Goal: Use online tool/utility: Utilize a website feature to perform a specific function

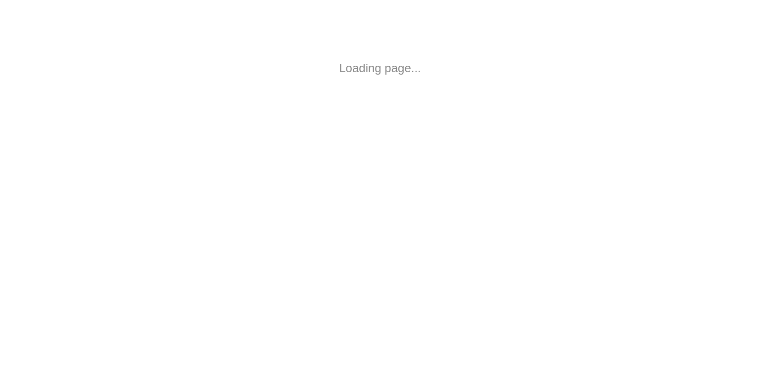
click at [439, 137] on html "Loading page..." at bounding box center [380, 68] width 760 height 137
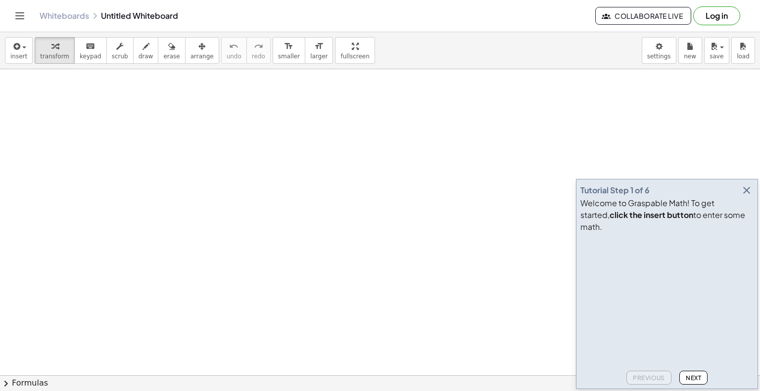
click at [745, 196] on icon "button" at bounding box center [747, 191] width 12 height 12
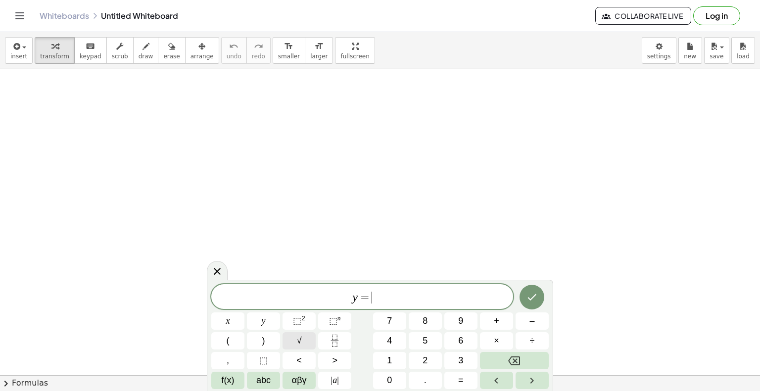
click at [295, 338] on button "√" at bounding box center [298, 340] width 33 height 17
click at [534, 302] on button "Done" at bounding box center [531, 296] width 25 height 25
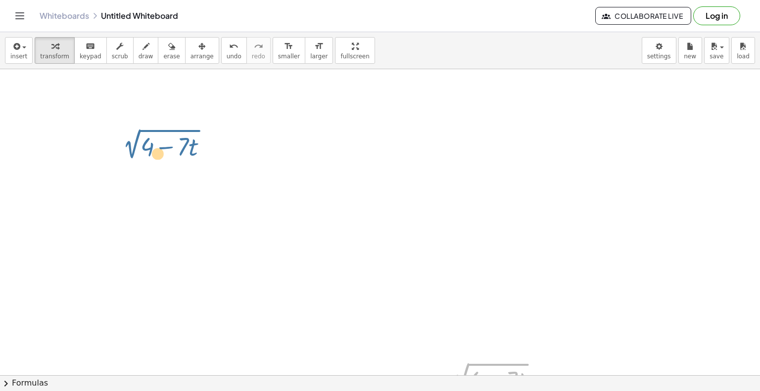
drag, startPoint x: 506, startPoint y: 366, endPoint x: 130, endPoint y: 133, distance: 442.3
click at [498, 370] on div at bounding box center [476, 378] width 146 height 37
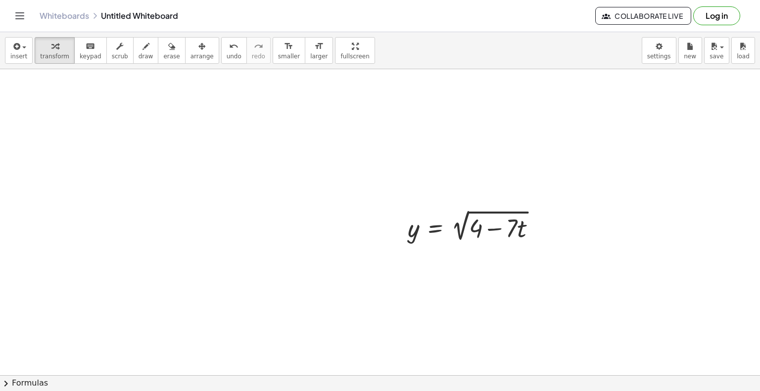
scroll to position [148, 0]
click at [465, 231] on div at bounding box center [476, 229] width 146 height 37
drag, startPoint x: 629, startPoint y: 337, endPoint x: 612, endPoint y: 312, distance: 30.2
click at [630, 337] on div at bounding box center [380, 260] width 760 height 678
drag, startPoint x: 611, startPoint y: 310, endPoint x: 447, endPoint y: 211, distance: 191.7
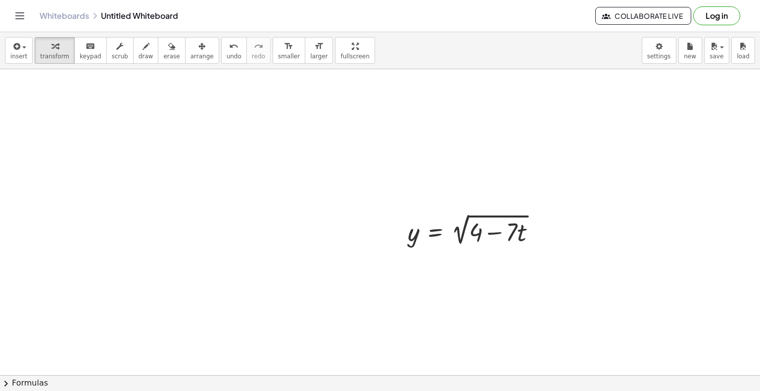
click at [497, 240] on div "y = 2 √ ( + 4 − · 7 · t )" at bounding box center [380, 260] width 760 height 678
drag, startPoint x: 420, startPoint y: 217, endPoint x: 505, endPoint y: 264, distance: 97.4
click at [487, 261] on div at bounding box center [380, 260] width 760 height 678
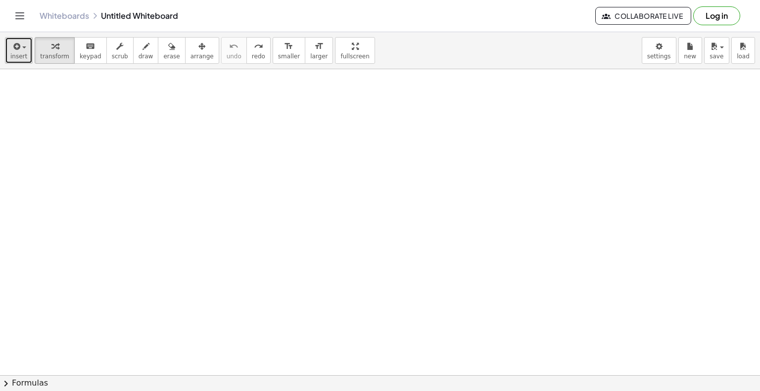
click at [22, 47] on span "button" at bounding box center [24, 48] width 4 height 2
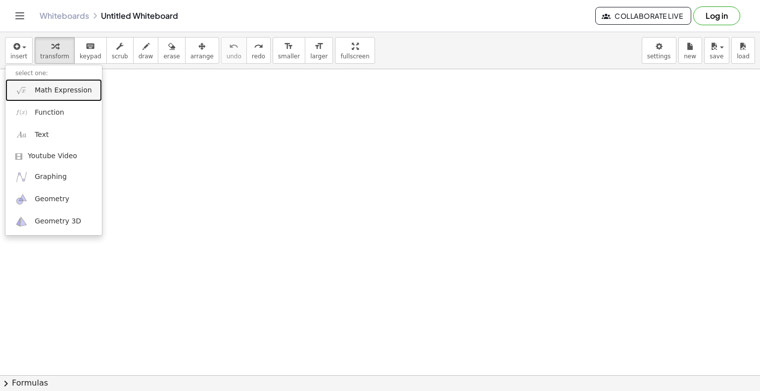
click at [71, 87] on span "Math Expression" at bounding box center [63, 91] width 57 height 10
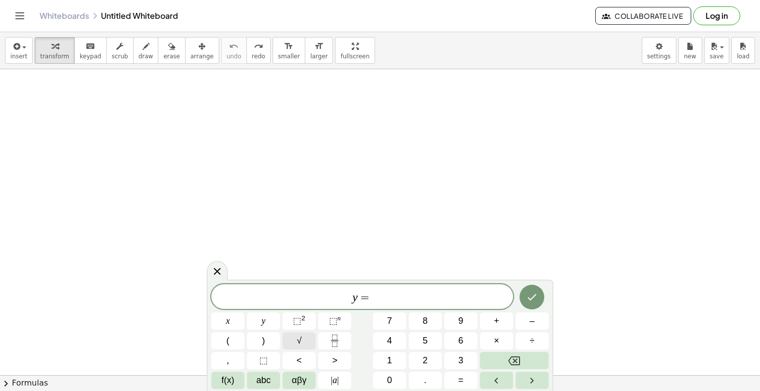
click at [294, 343] on button "√" at bounding box center [298, 340] width 33 height 17
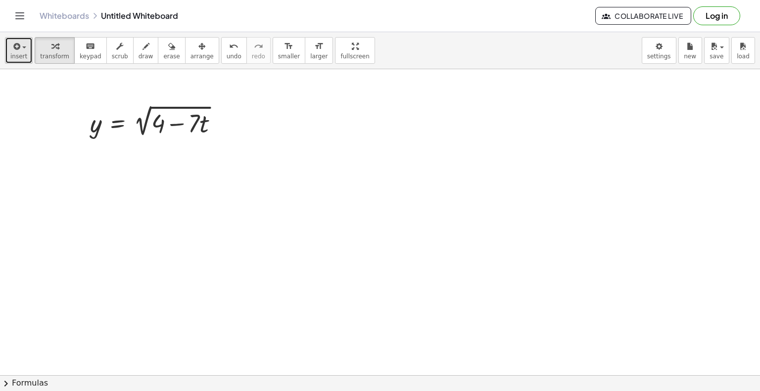
click at [25, 57] on button "insert" at bounding box center [19, 50] width 28 height 27
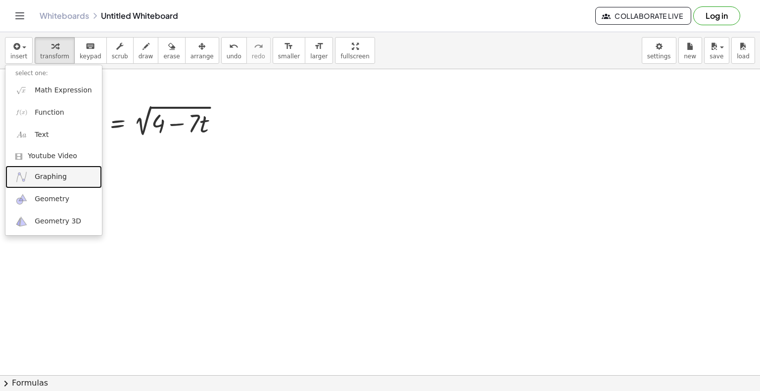
click at [55, 174] on span "Graphing" at bounding box center [51, 177] width 32 height 10
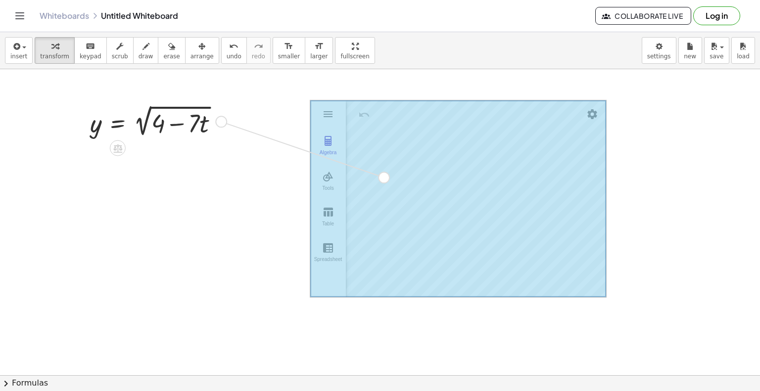
drag, startPoint x: 225, startPoint y: 123, endPoint x: 397, endPoint y: 184, distance: 182.9
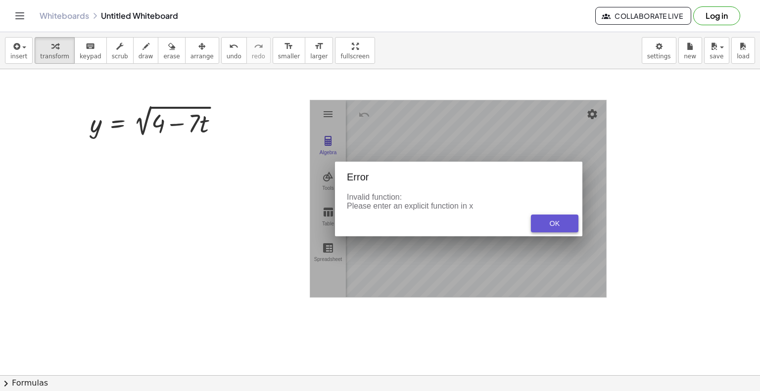
click at [558, 221] on div "OK" at bounding box center [555, 224] width 32 height 8
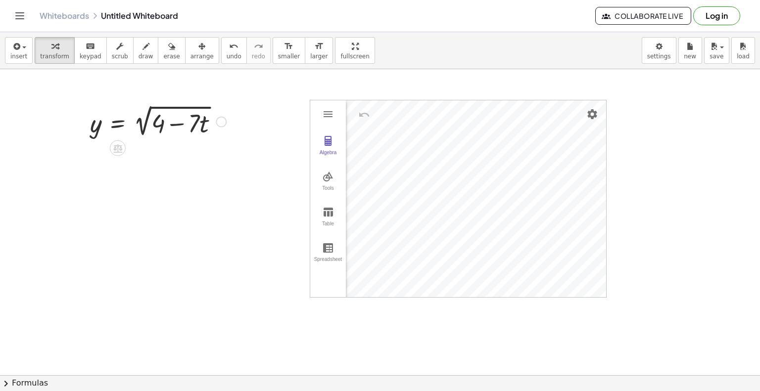
click at [183, 130] on div at bounding box center [158, 120] width 146 height 37
click at [199, 126] on div at bounding box center [158, 120] width 146 height 37
click at [152, 131] on div at bounding box center [158, 120] width 146 height 37
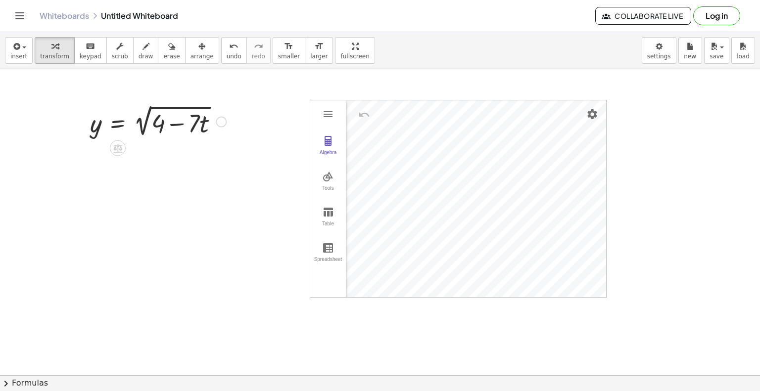
drag, startPoint x: 139, startPoint y: 115, endPoint x: 145, endPoint y: 135, distance: 21.1
click at [145, 131] on div at bounding box center [158, 120] width 146 height 37
click at [221, 120] on div at bounding box center [221, 121] width 11 height 11
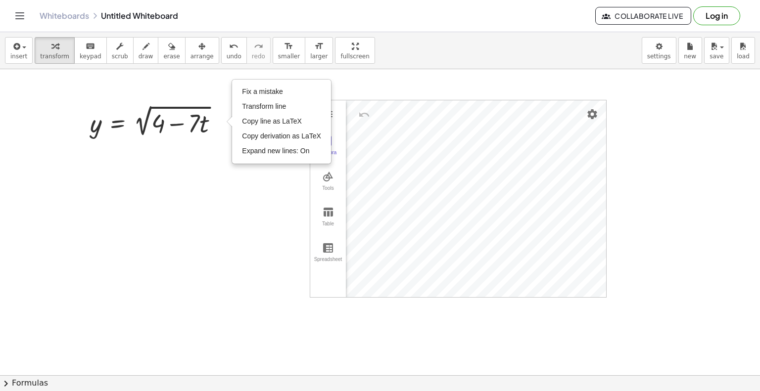
click at [180, 160] on div at bounding box center [380, 260] width 760 height 678
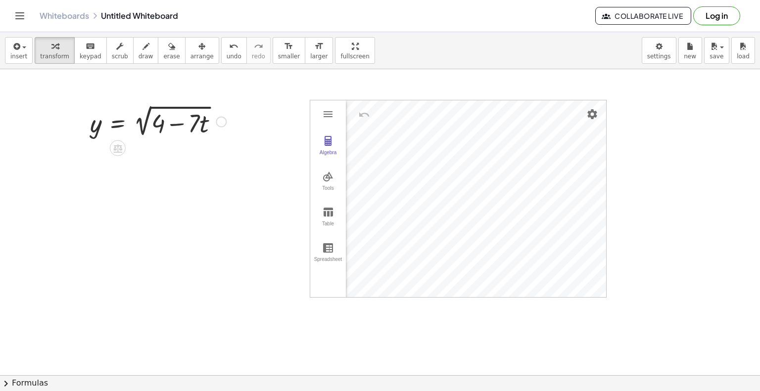
click at [220, 123] on div "Fix a mistake Transform line Copy line as LaTeX Copy derivation as LaTeX Expand…" at bounding box center [221, 121] width 11 height 11
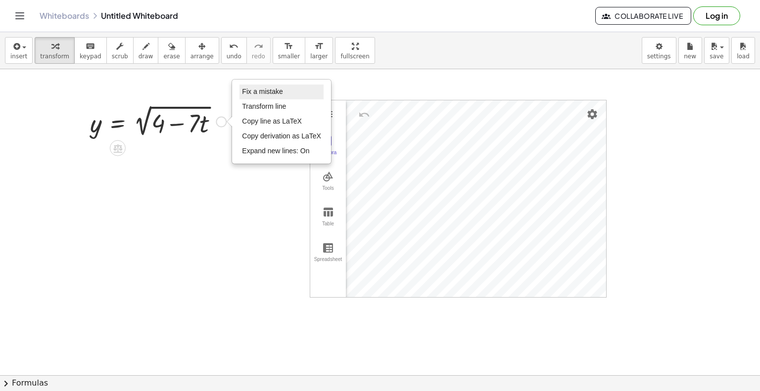
click at [263, 92] on span "Fix a mistake" at bounding box center [262, 92] width 41 height 8
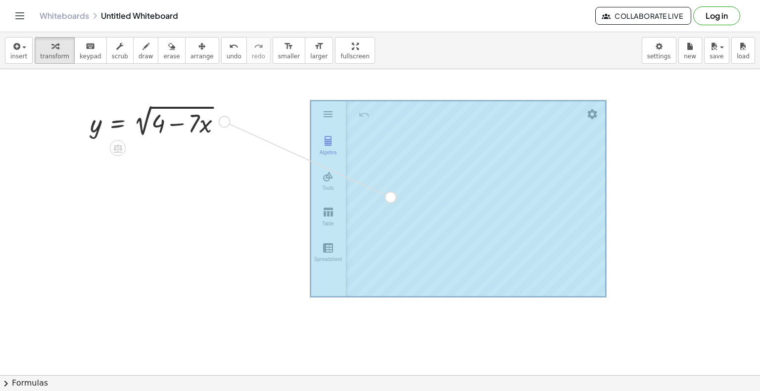
drag, startPoint x: 224, startPoint y: 125, endPoint x: 443, endPoint y: 219, distance: 238.0
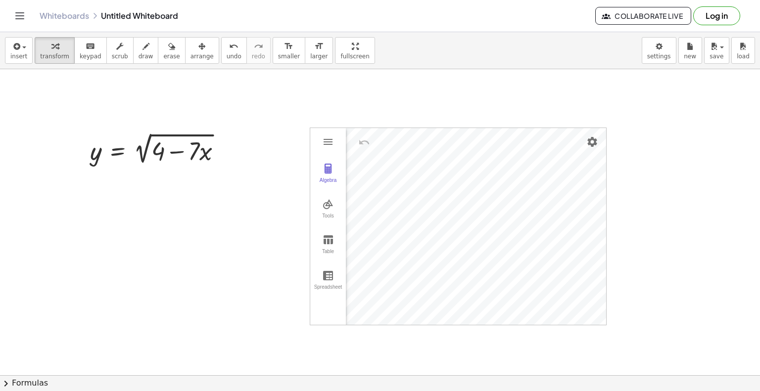
scroll to position [99, 0]
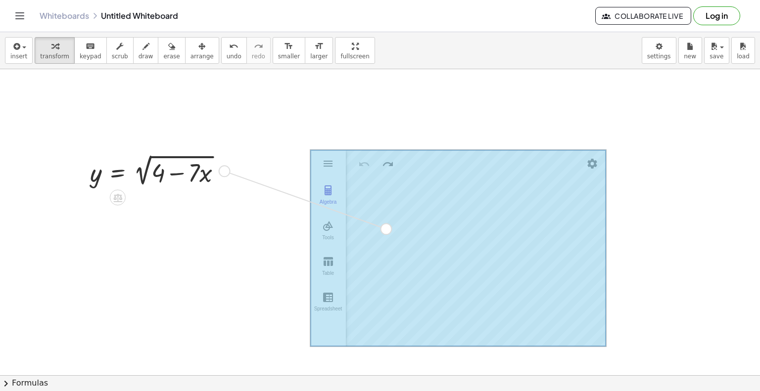
drag, startPoint x: 227, startPoint y: 170, endPoint x: 392, endPoint y: 230, distance: 175.6
